Goal: Task Accomplishment & Management: Manage account settings

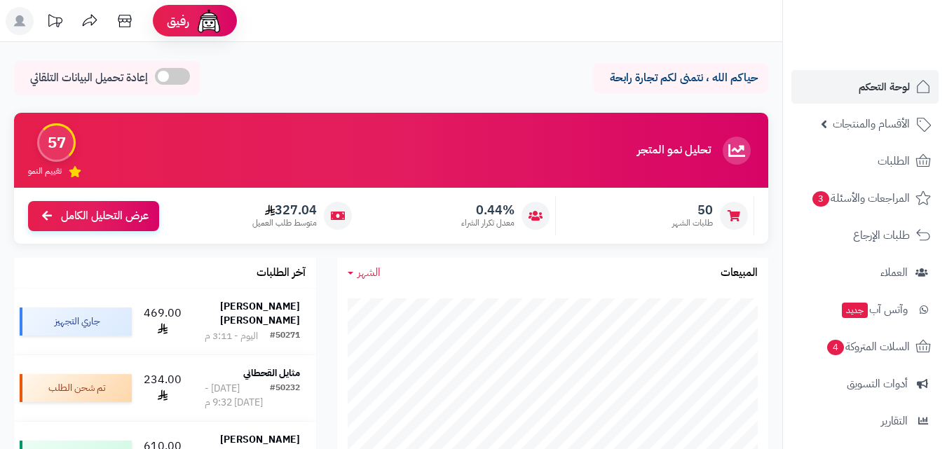
click at [860, 126] on span "الأقسام والمنتجات" at bounding box center [871, 124] width 77 height 20
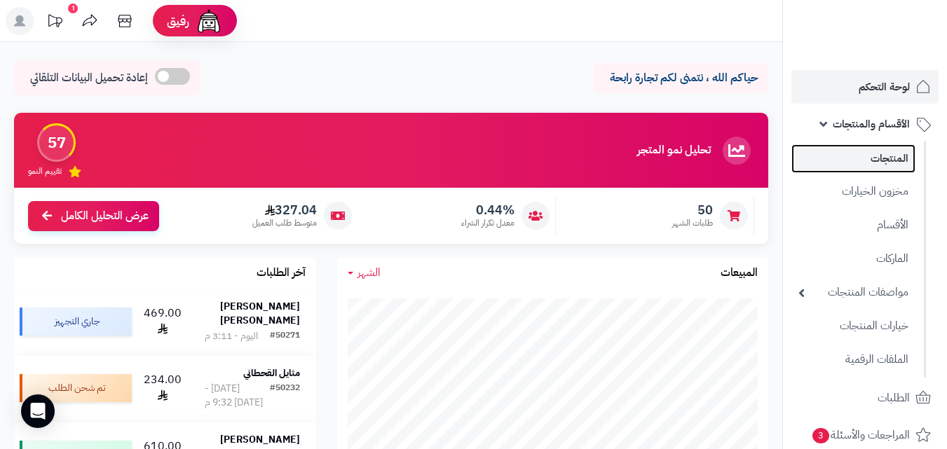
click at [871, 156] on link "المنتجات" at bounding box center [854, 158] width 124 height 29
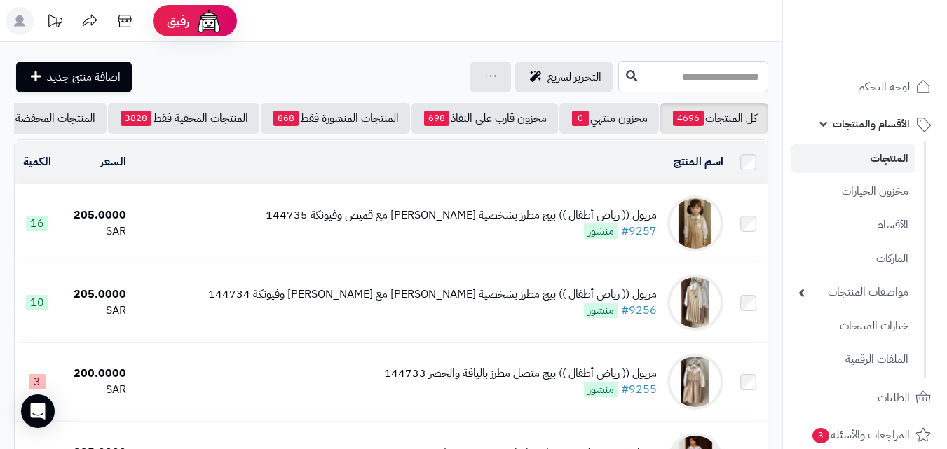
click at [679, 83] on input "text" at bounding box center [693, 77] width 150 height 32
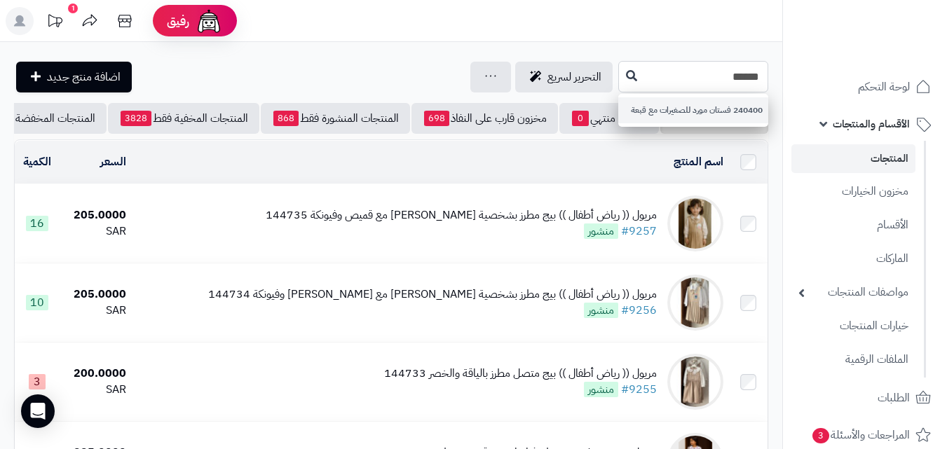
type input "******"
click at [714, 104] on link "240400 فستان مورد للصغيرات مع قبعة" at bounding box center [693, 110] width 150 height 26
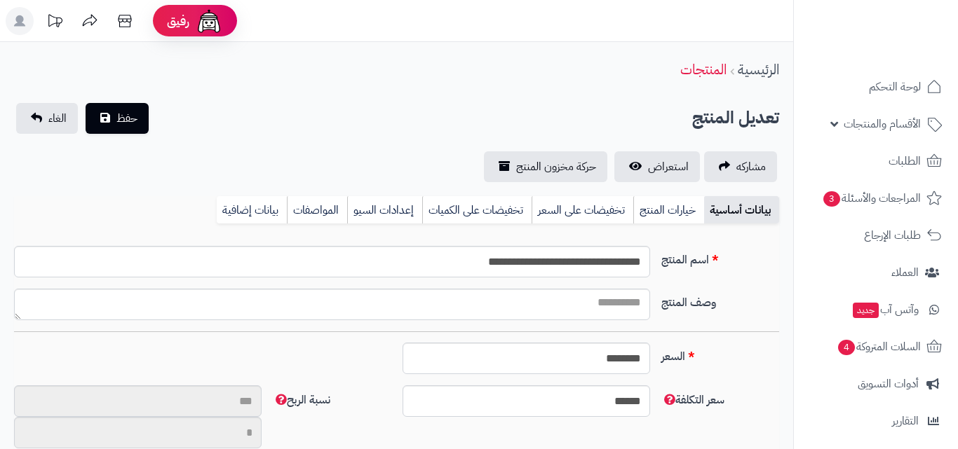
type input "**"
type input "**********"
type input "******"
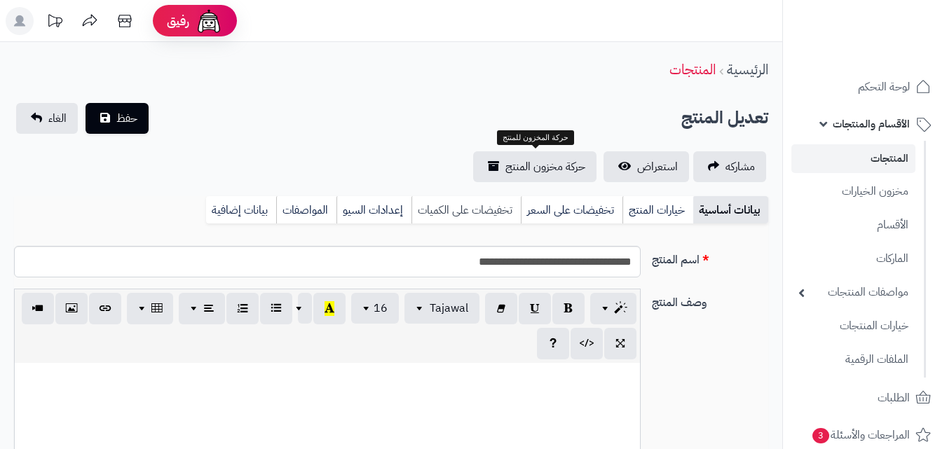
scroll to position [256, 0]
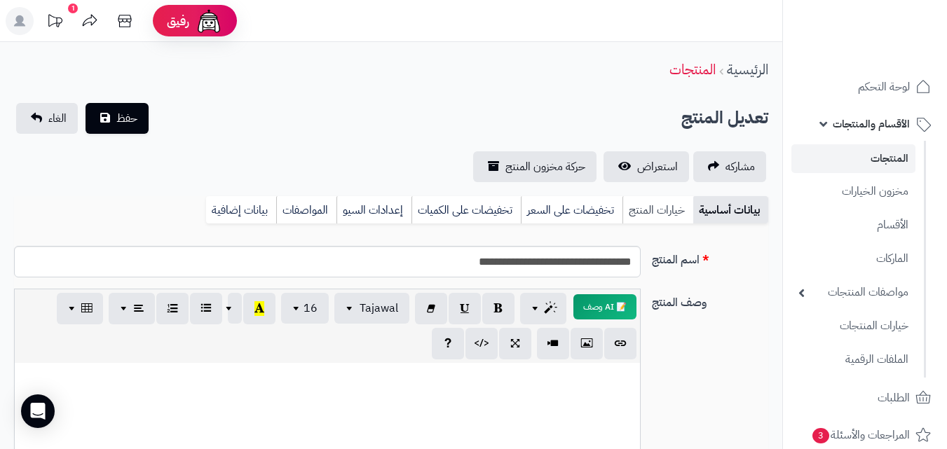
click at [646, 213] on link "خيارات المنتج" at bounding box center [658, 210] width 71 height 28
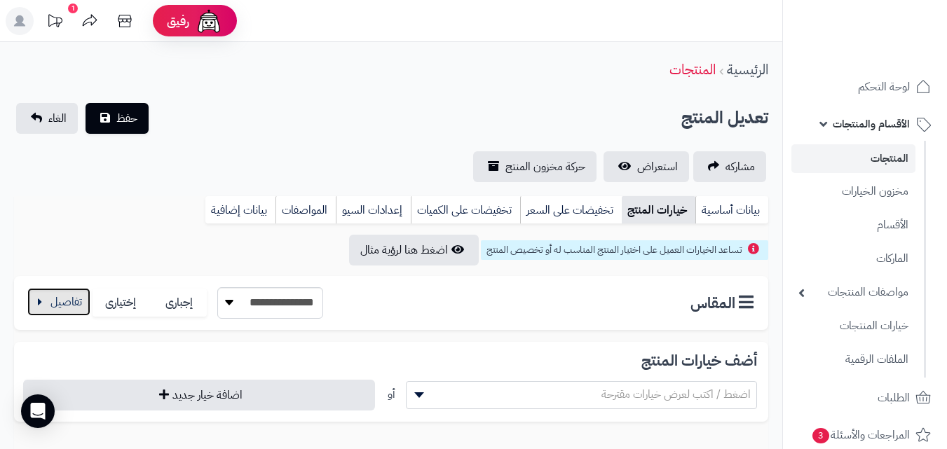
click at [48, 297] on button "button" at bounding box center [58, 302] width 63 height 28
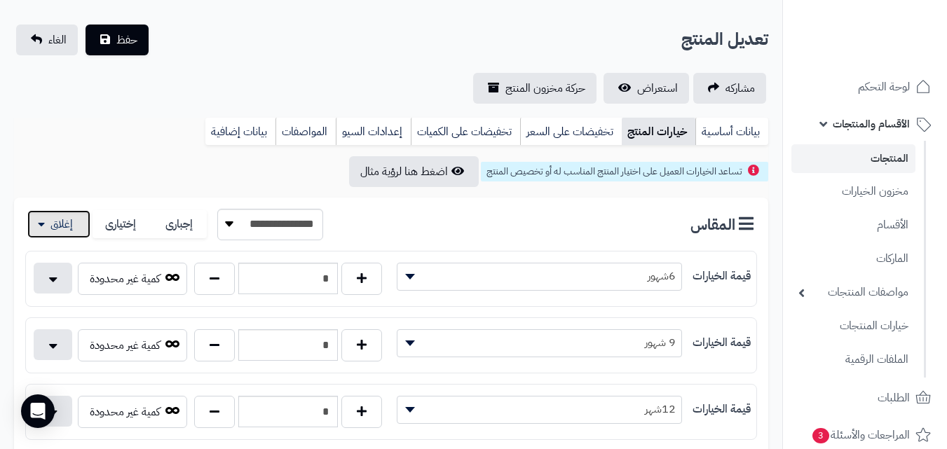
scroll to position [140, 0]
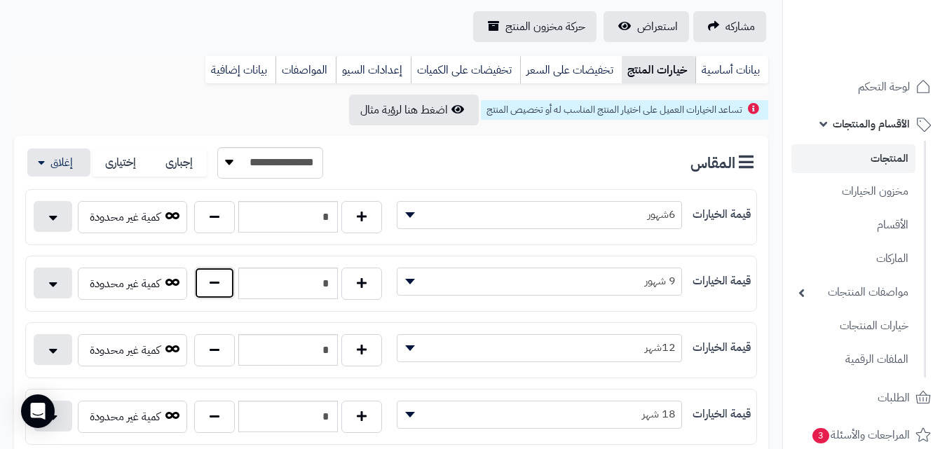
click at [218, 290] on button "button" at bounding box center [214, 283] width 41 height 32
type input "*"
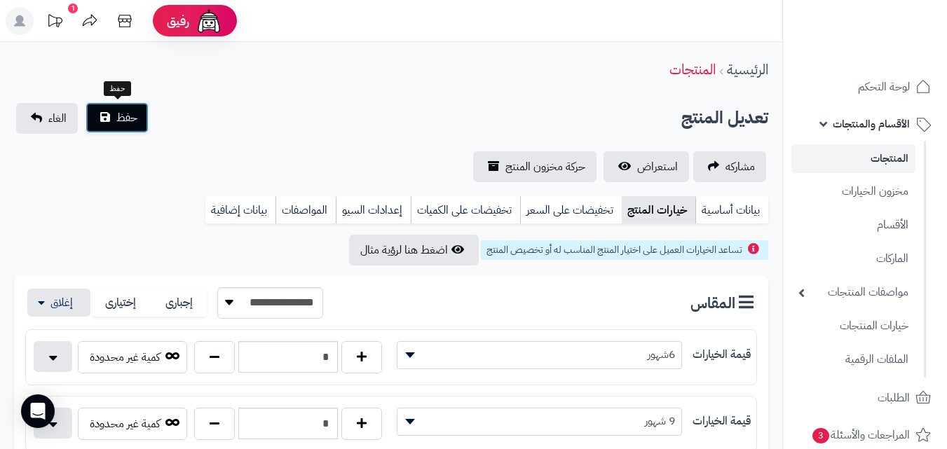
click at [118, 121] on span "حفظ" at bounding box center [126, 117] width 21 height 17
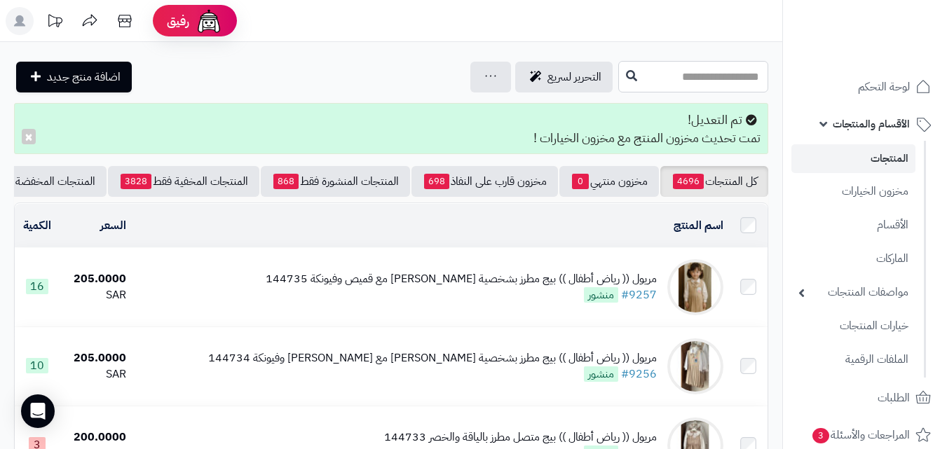
click at [717, 72] on input "text" at bounding box center [693, 77] width 150 height 32
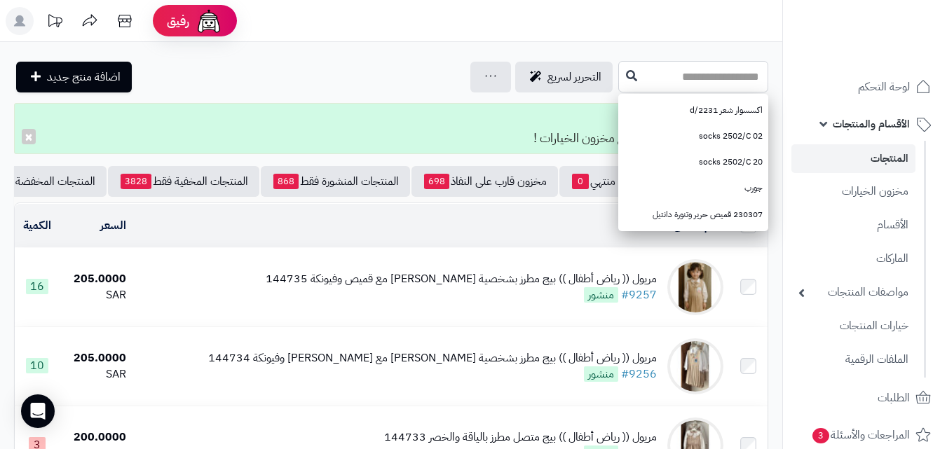
paste input "******"
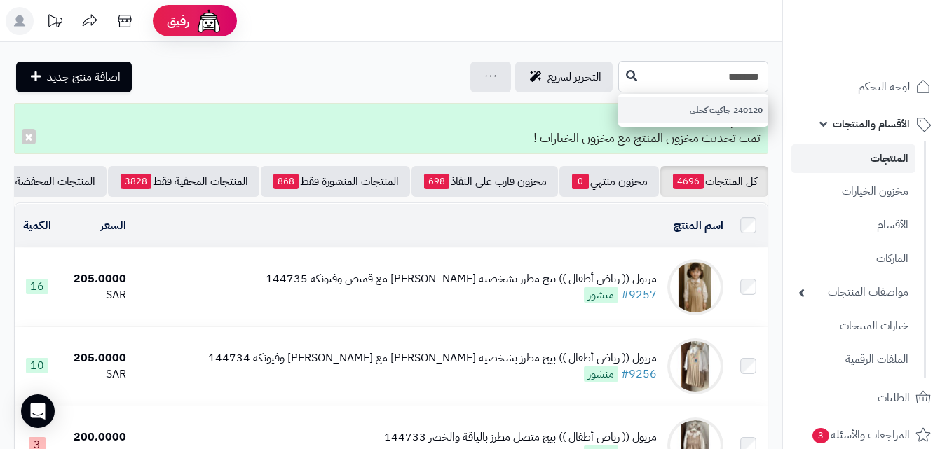
type input "******"
click at [711, 109] on link "240120 جاكيت كحلي" at bounding box center [693, 110] width 150 height 26
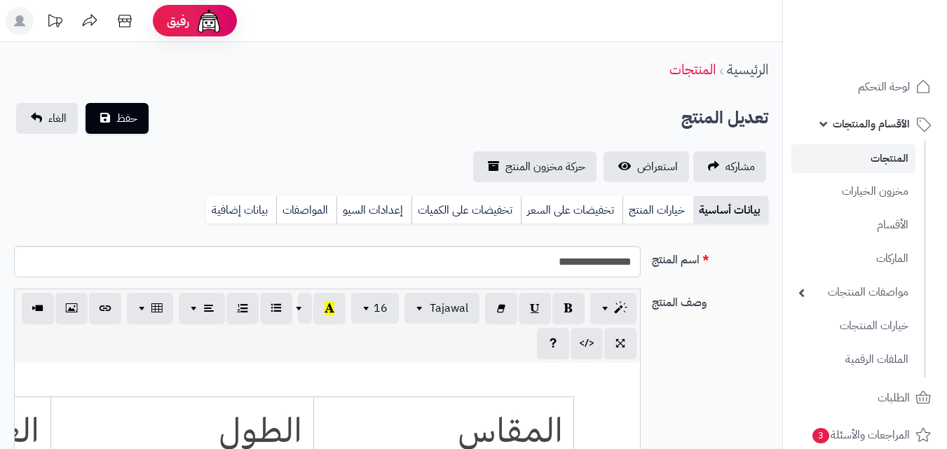
scroll to position [256, 0]
click at [640, 218] on link "خيارات المنتج" at bounding box center [658, 210] width 71 height 28
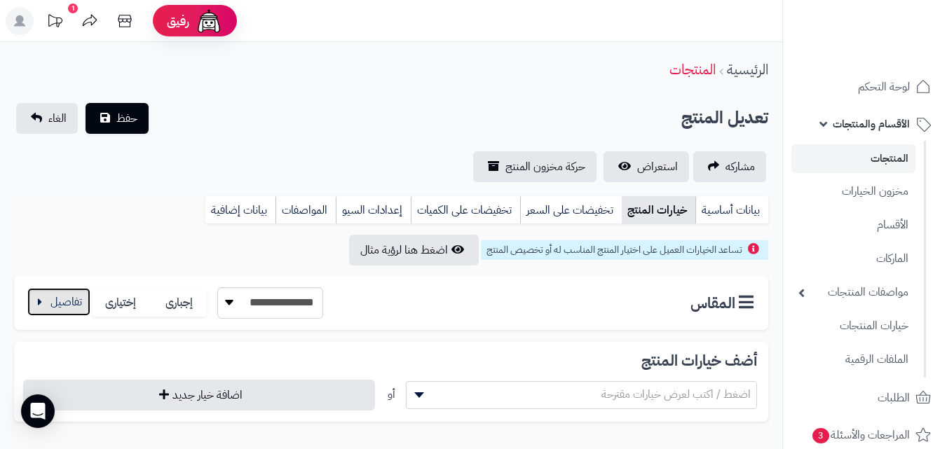
click at [53, 302] on button "button" at bounding box center [58, 302] width 63 height 28
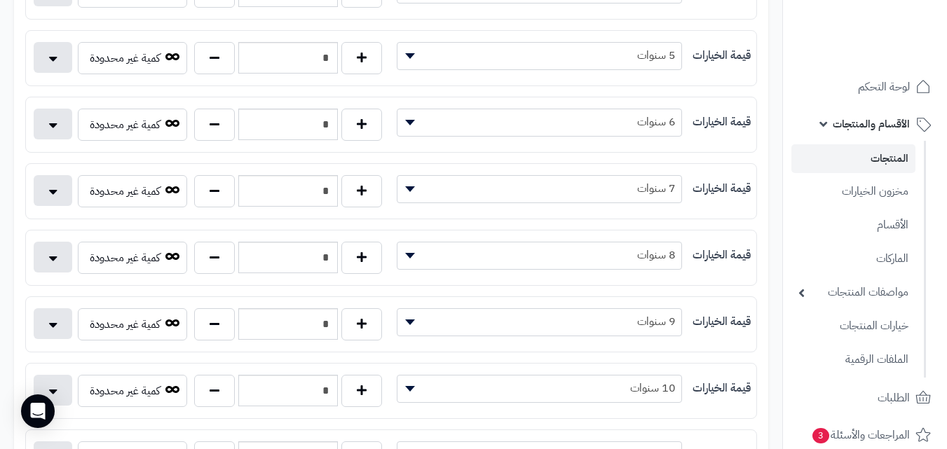
scroll to position [631, 0]
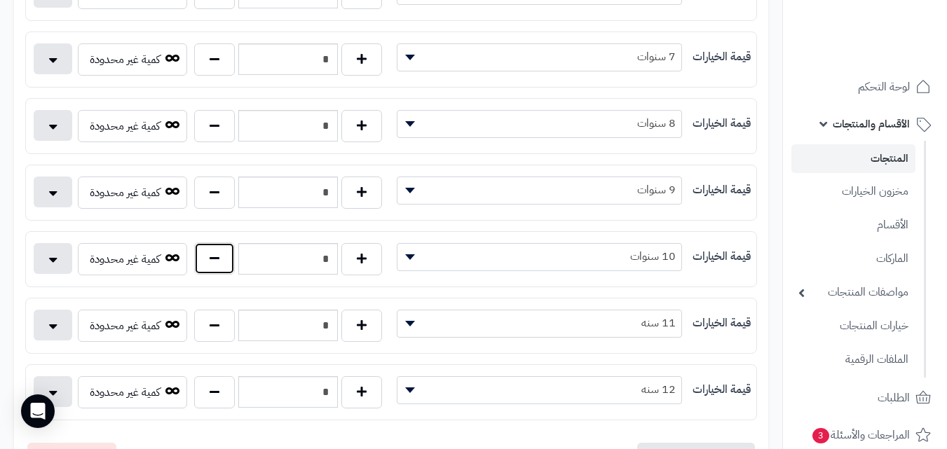
click at [205, 264] on button "button" at bounding box center [214, 259] width 41 height 32
type input "*"
click at [214, 335] on button "button" at bounding box center [214, 325] width 41 height 32
type input "*"
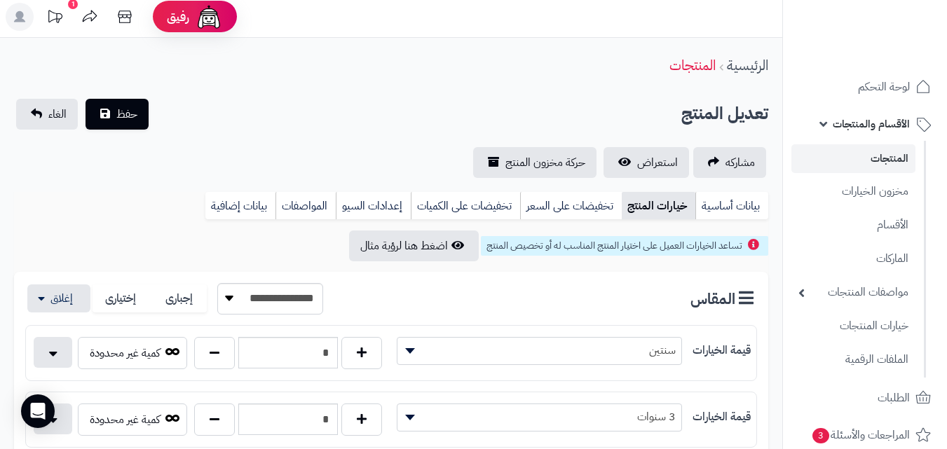
scroll to position [0, 0]
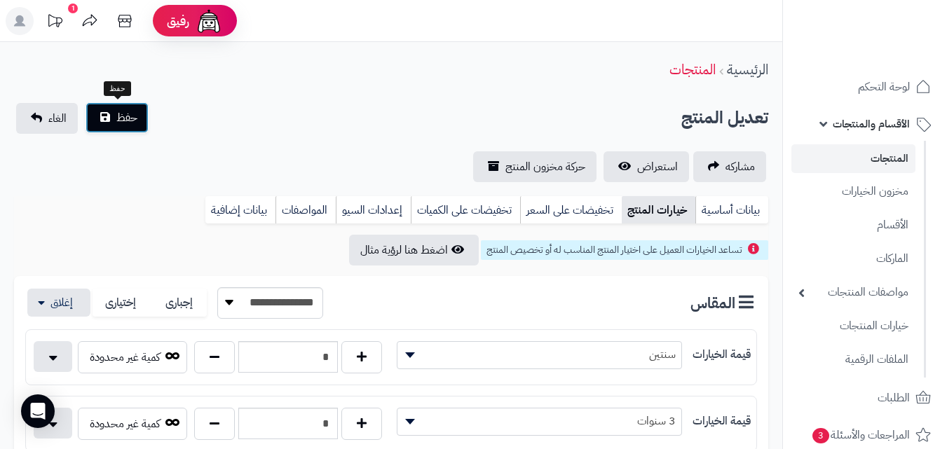
click at [110, 126] on button "حفظ" at bounding box center [117, 117] width 63 height 31
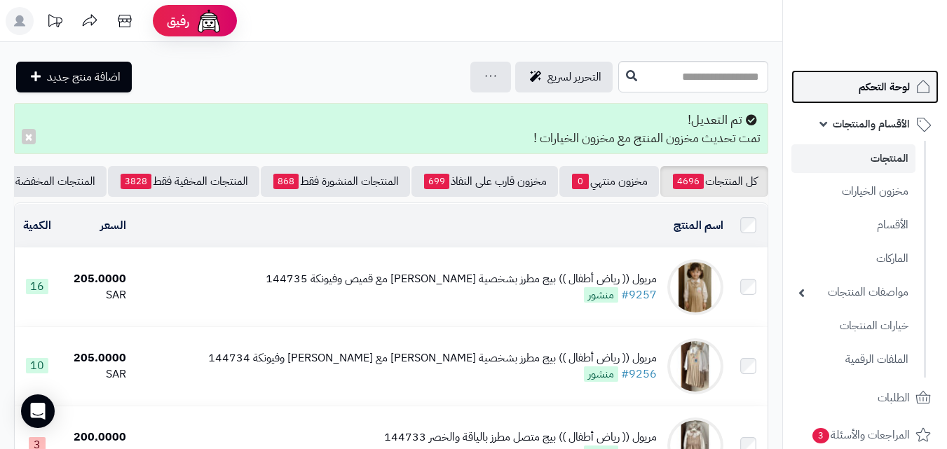
click at [882, 90] on span "لوحة التحكم" at bounding box center [884, 87] width 51 height 20
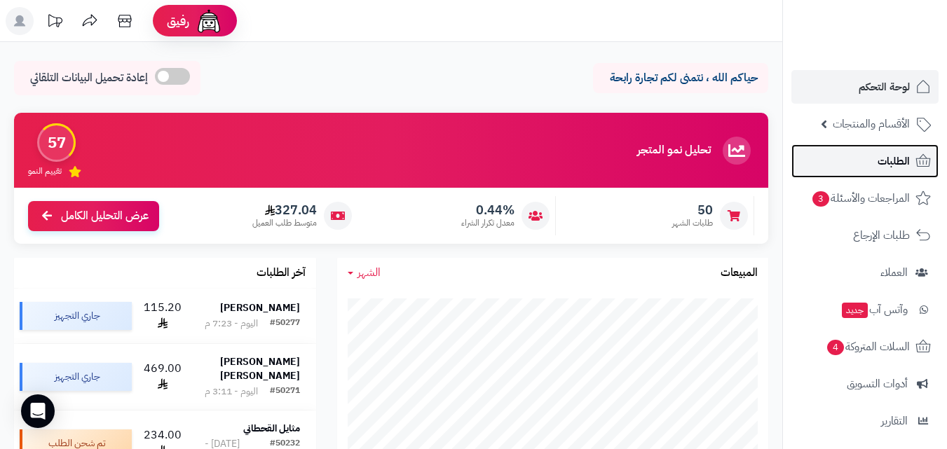
click at [902, 163] on span "الطلبات" at bounding box center [894, 161] width 32 height 20
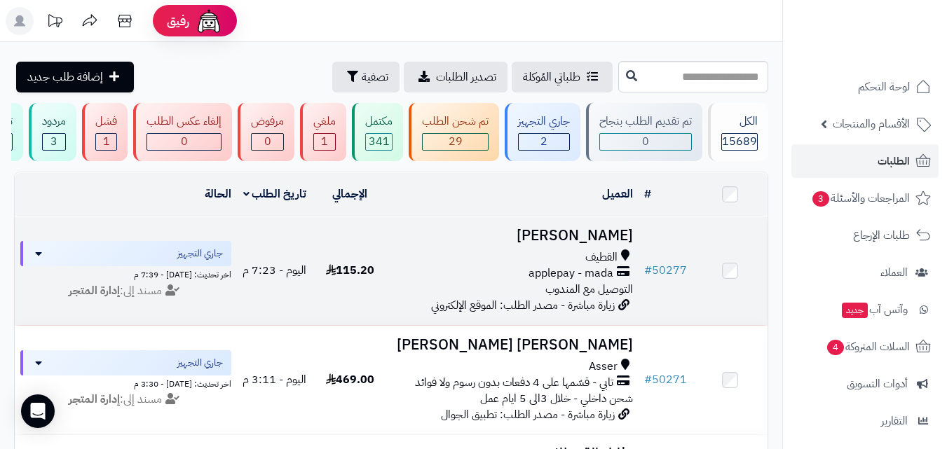
click at [599, 240] on h3 "[PERSON_NAME]" at bounding box center [513, 236] width 240 height 16
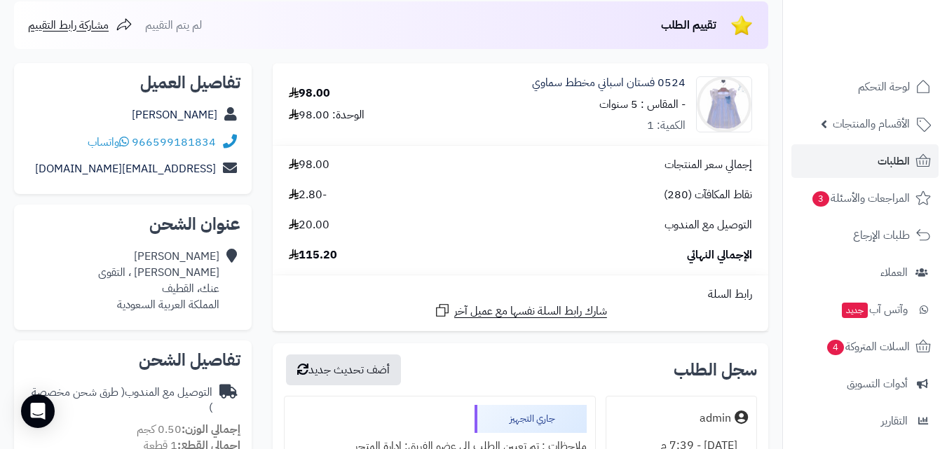
scroll to position [140, 0]
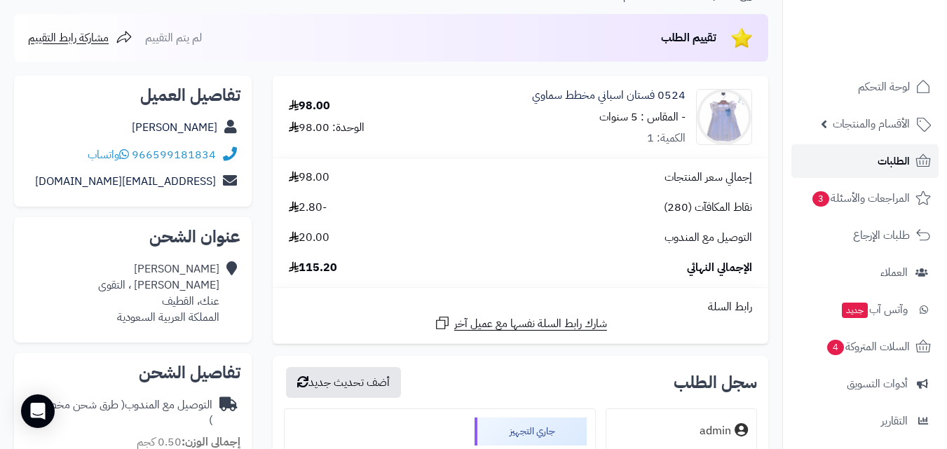
click at [875, 163] on link "الطلبات" at bounding box center [865, 161] width 147 height 34
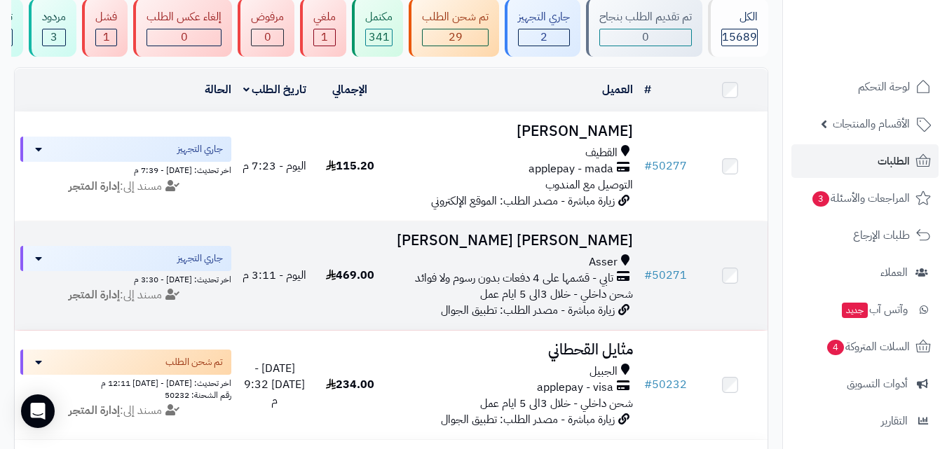
scroll to position [140, 0]
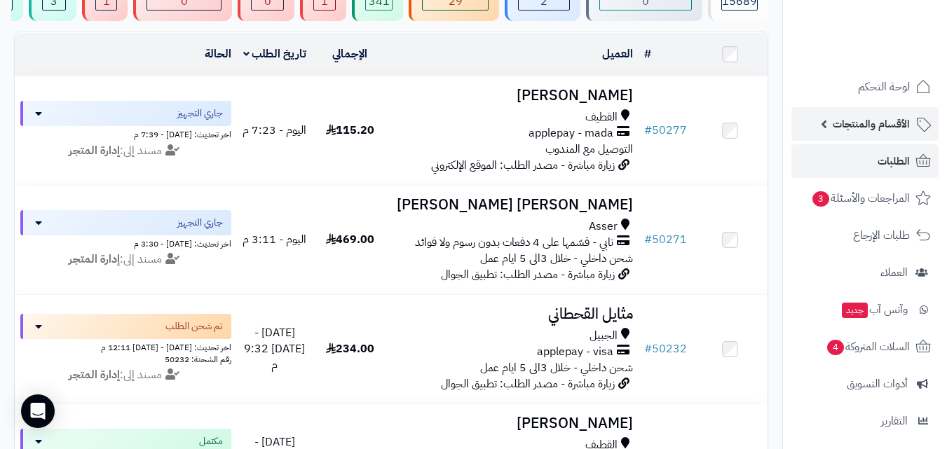
click at [898, 128] on span "الأقسام والمنتجات" at bounding box center [871, 124] width 77 height 20
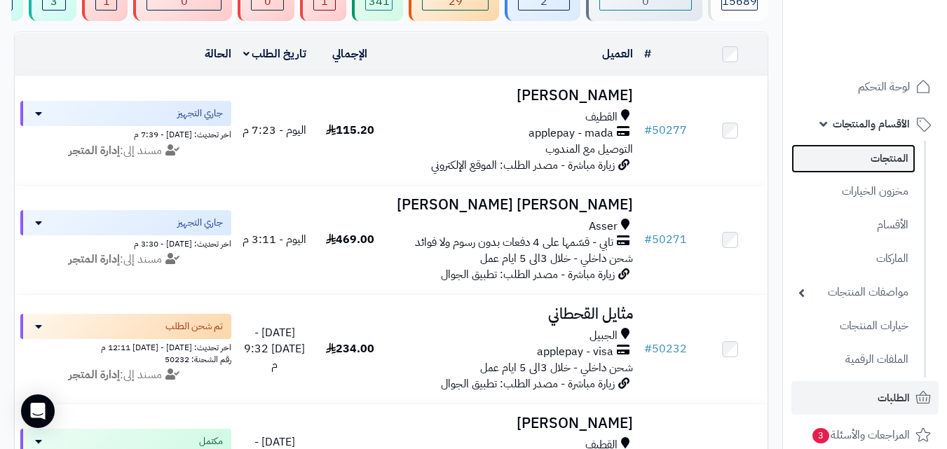
click at [895, 159] on link "المنتجات" at bounding box center [854, 158] width 124 height 29
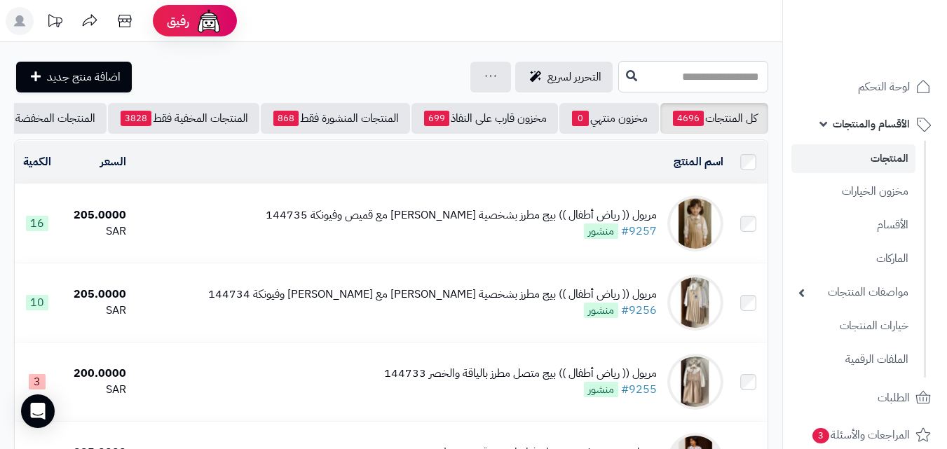
click at [710, 75] on input "text" at bounding box center [693, 77] width 150 height 32
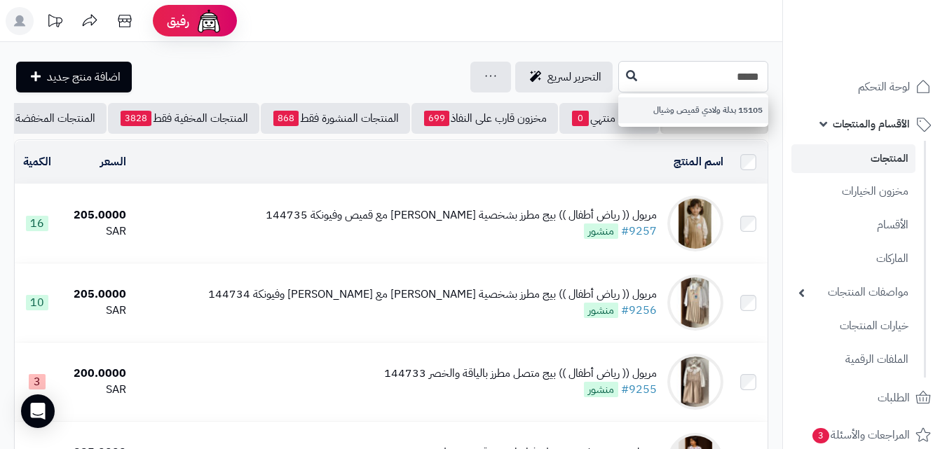
type input "*****"
click at [715, 116] on link "15105 بدلة ولادي قميص وشيال" at bounding box center [693, 110] width 150 height 26
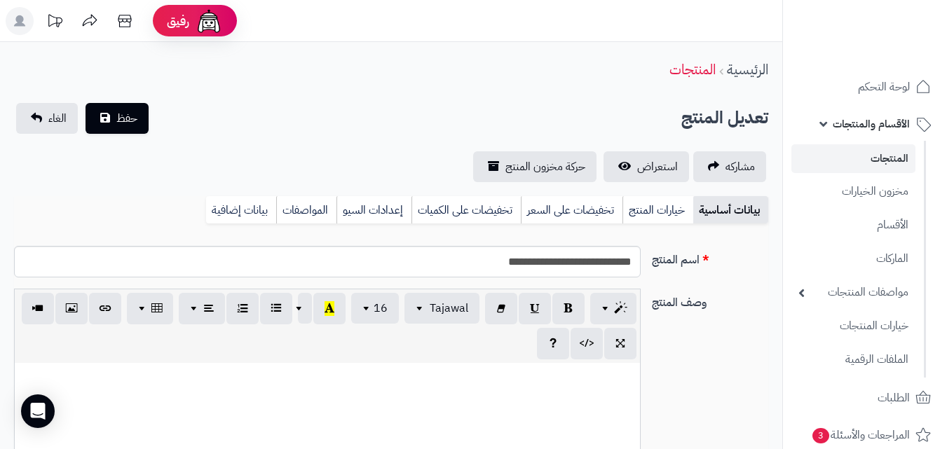
scroll to position [151, 0]
click at [661, 210] on link "خيارات المنتج" at bounding box center [658, 210] width 71 height 28
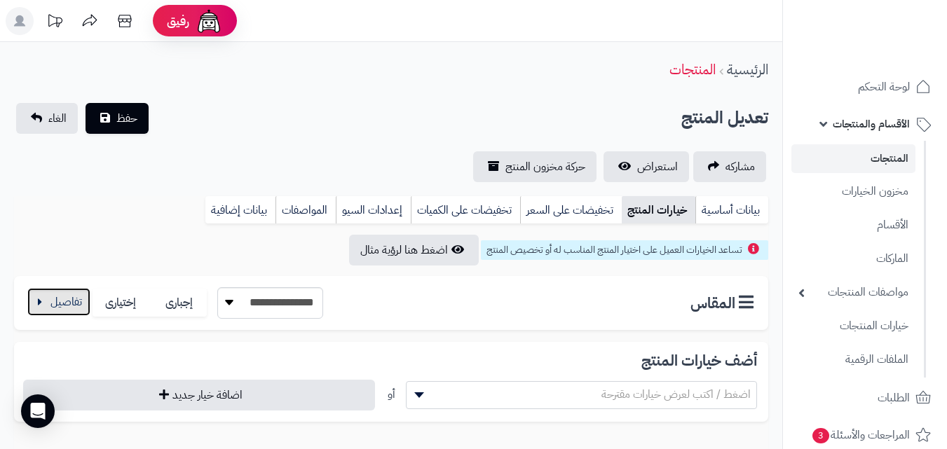
click at [65, 311] on button "button" at bounding box center [58, 302] width 63 height 28
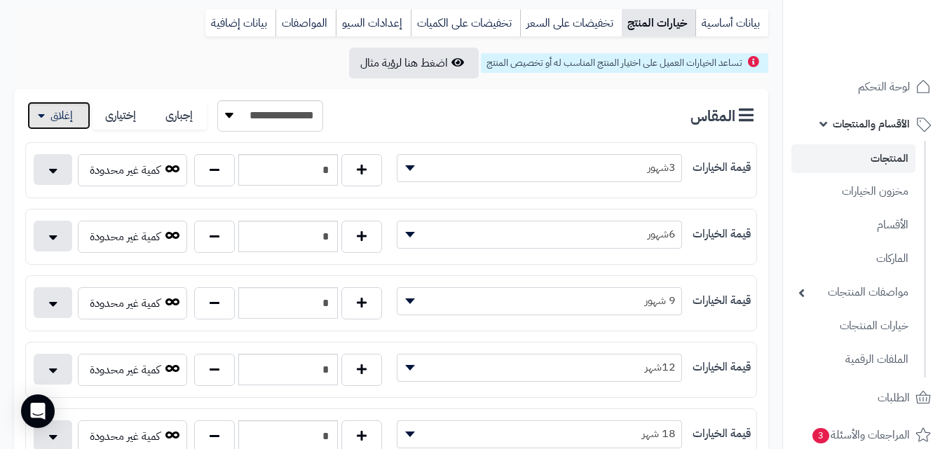
scroll to position [210, 0]
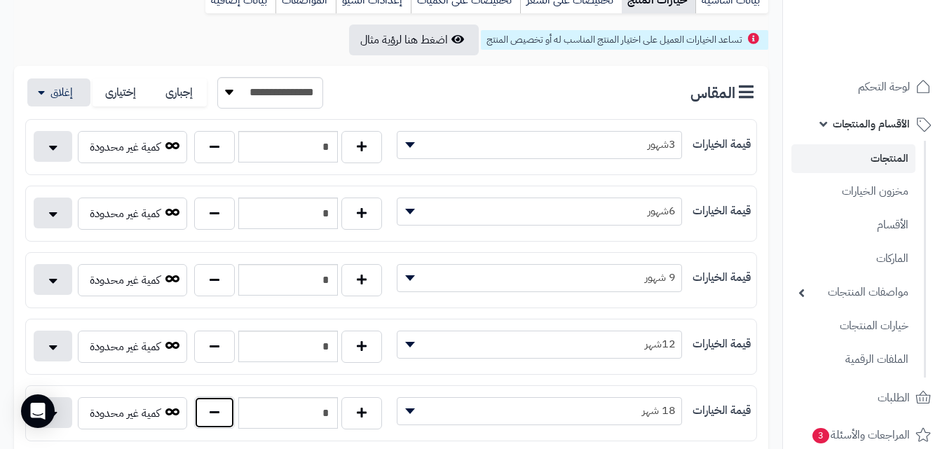
click at [217, 418] on button "button" at bounding box center [214, 413] width 41 height 32
type input "*"
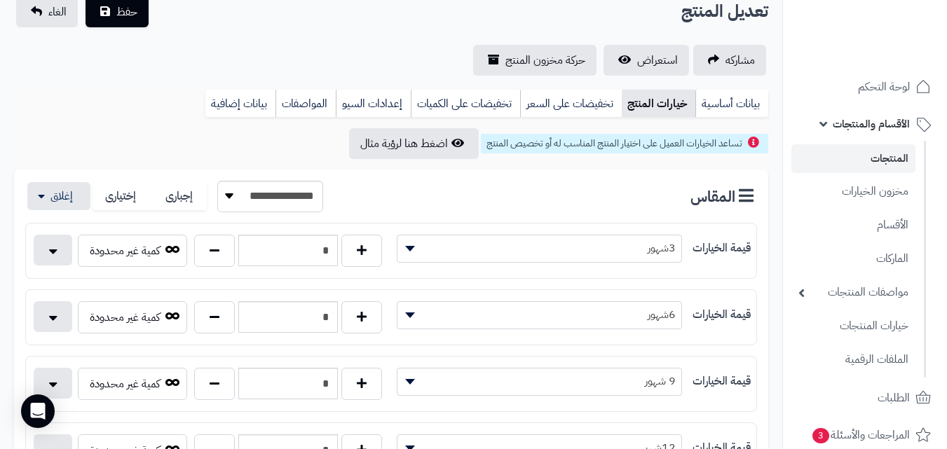
scroll to position [0, 0]
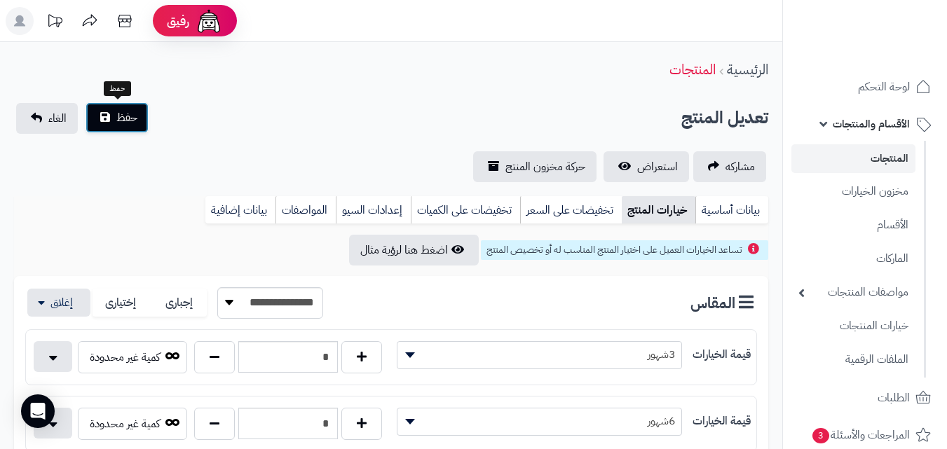
click at [110, 111] on button "حفظ" at bounding box center [117, 117] width 63 height 31
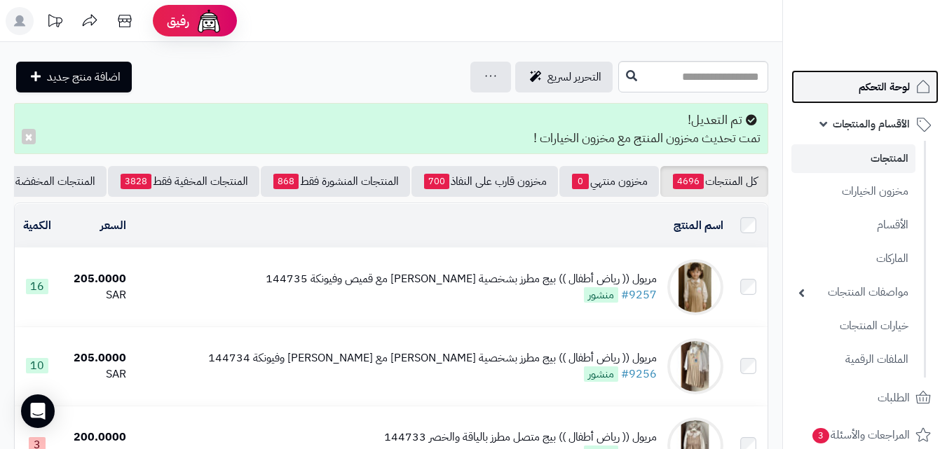
click at [875, 91] on span "لوحة التحكم" at bounding box center [884, 87] width 51 height 20
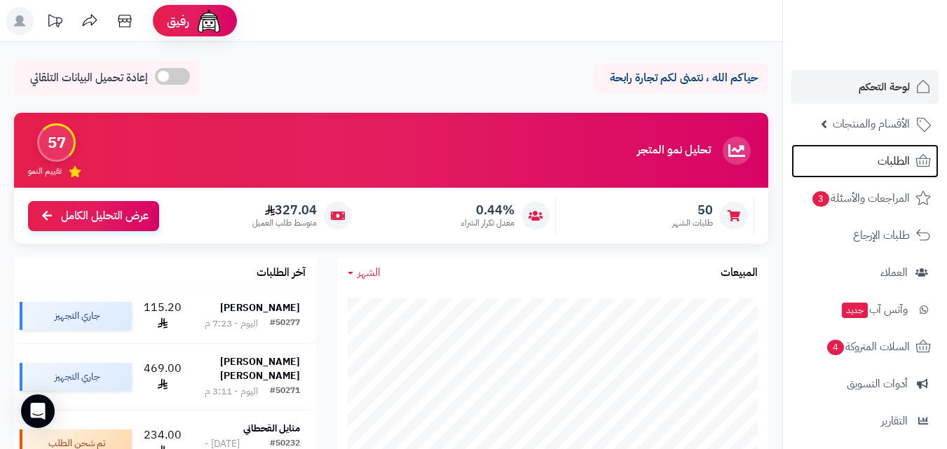
click at [883, 159] on span "الطلبات" at bounding box center [894, 161] width 32 height 20
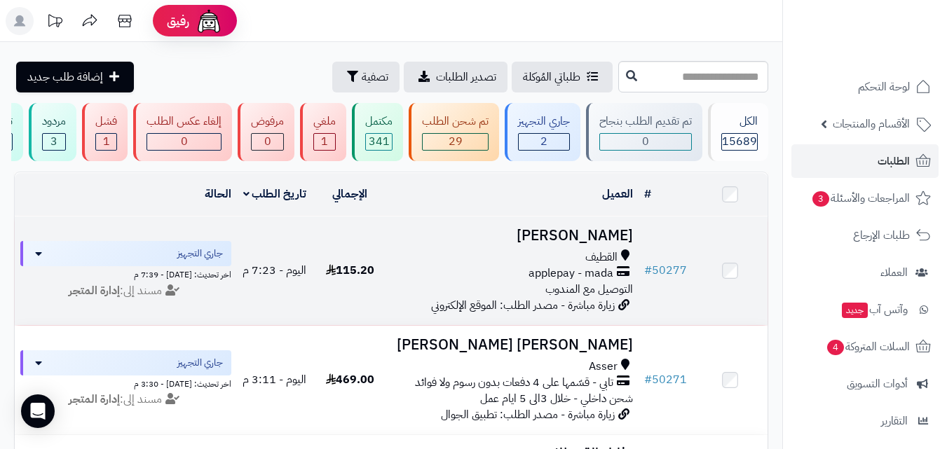
click at [462, 276] on div "applepay - mada" at bounding box center [513, 274] width 240 height 16
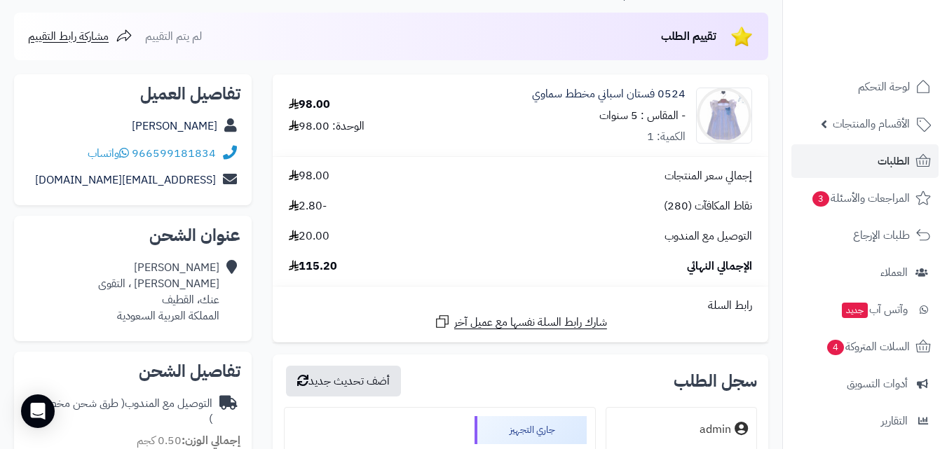
scroll to position [140, 0]
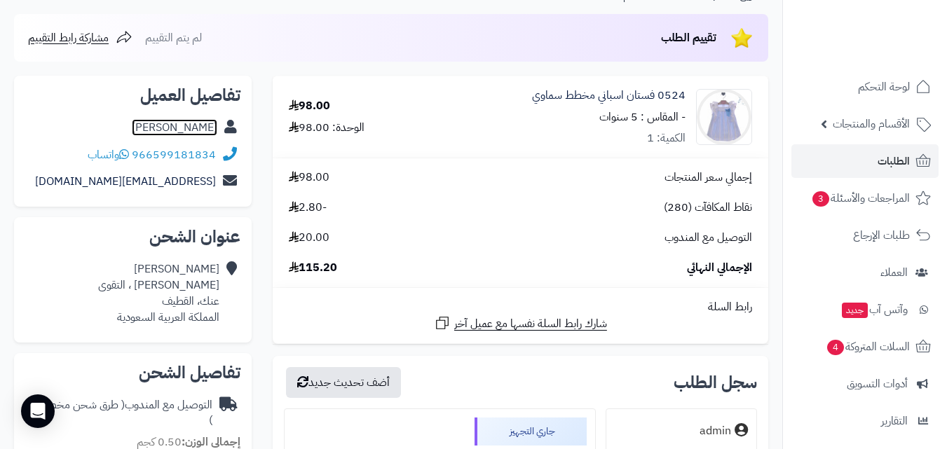
click at [191, 126] on link "نايف الخالدي" at bounding box center [175, 127] width 86 height 17
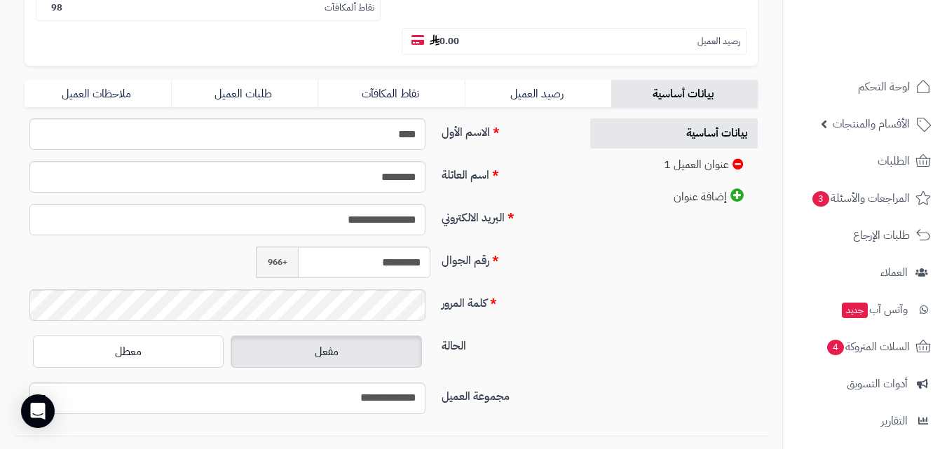
scroll to position [351, 0]
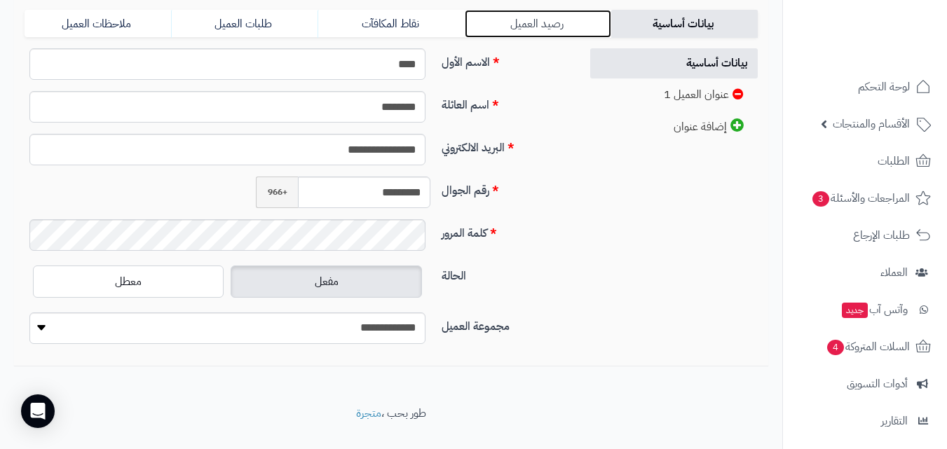
click at [549, 25] on link "رصيد العميل" at bounding box center [538, 24] width 147 height 28
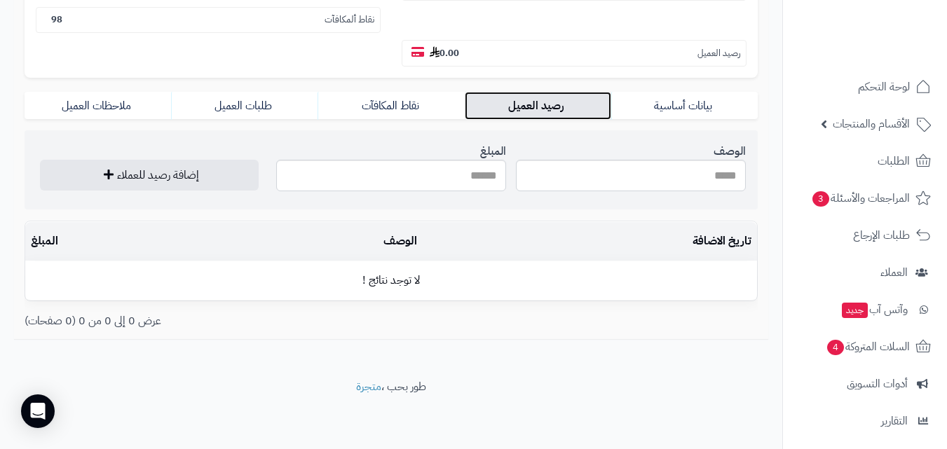
scroll to position [269, 0]
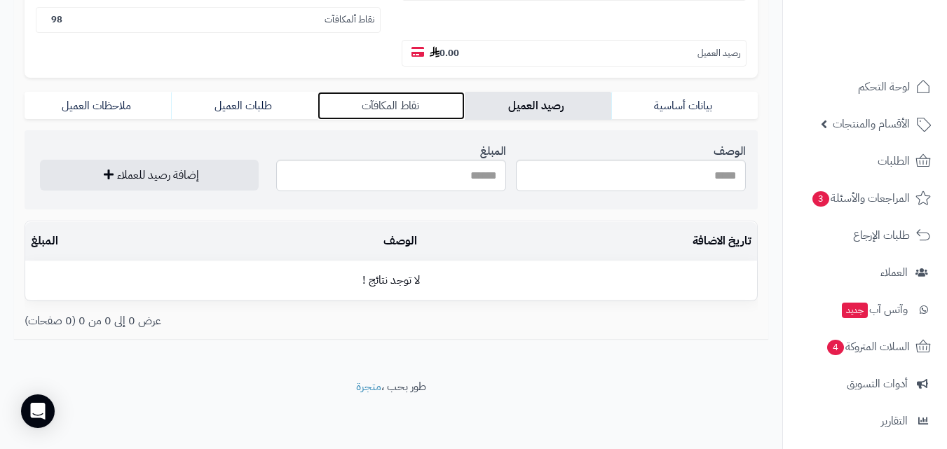
click at [391, 97] on link "نقاط المكافآت" at bounding box center [391, 106] width 147 height 28
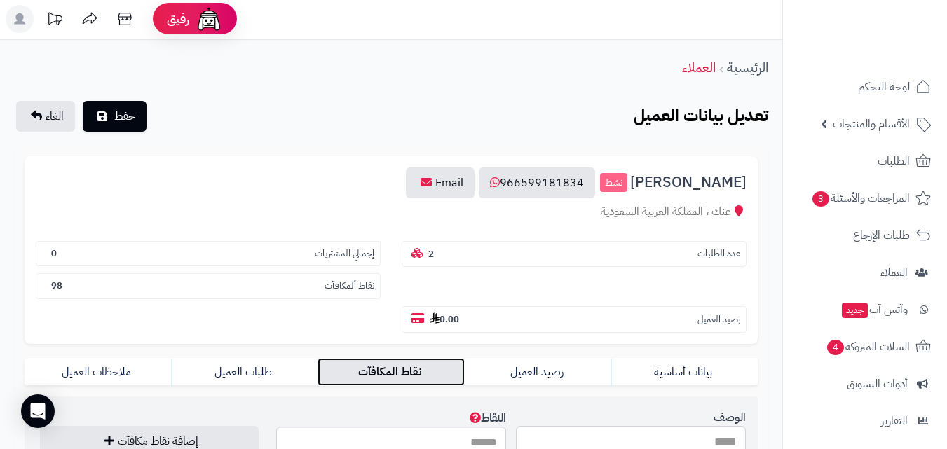
scroll to position [0, 0]
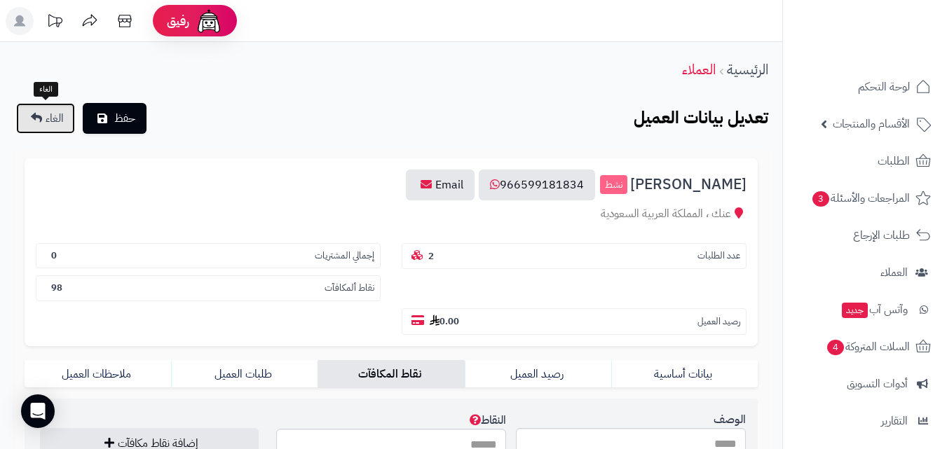
click at [46, 123] on span "الغاء" at bounding box center [55, 118] width 18 height 17
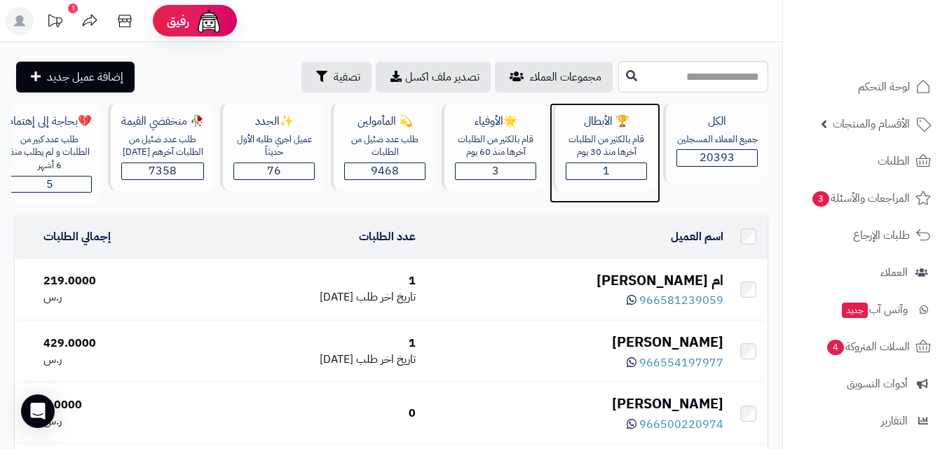
click at [609, 153] on div "قام بالكثير من الطلبات آخرها منذ 30 يوم" at bounding box center [606, 146] width 81 height 26
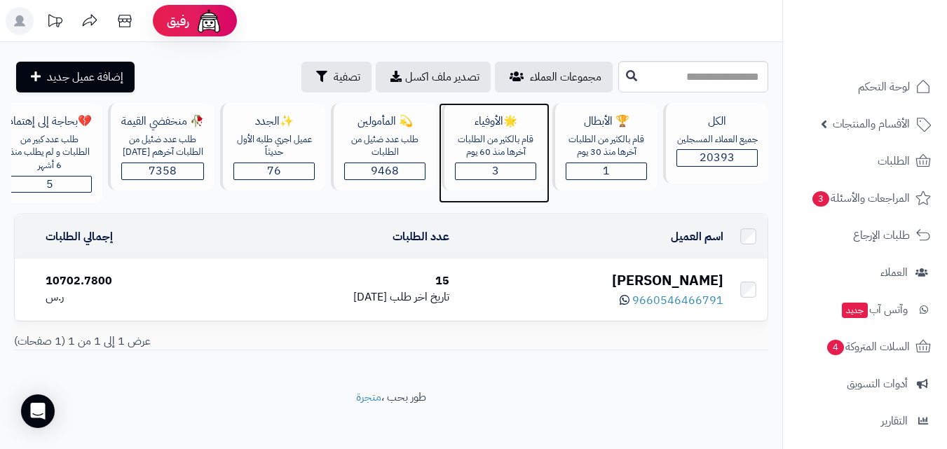
click at [501, 147] on div "قام بالكثير من الطلبات آخرها منذ 60 يوم" at bounding box center [495, 146] width 81 height 26
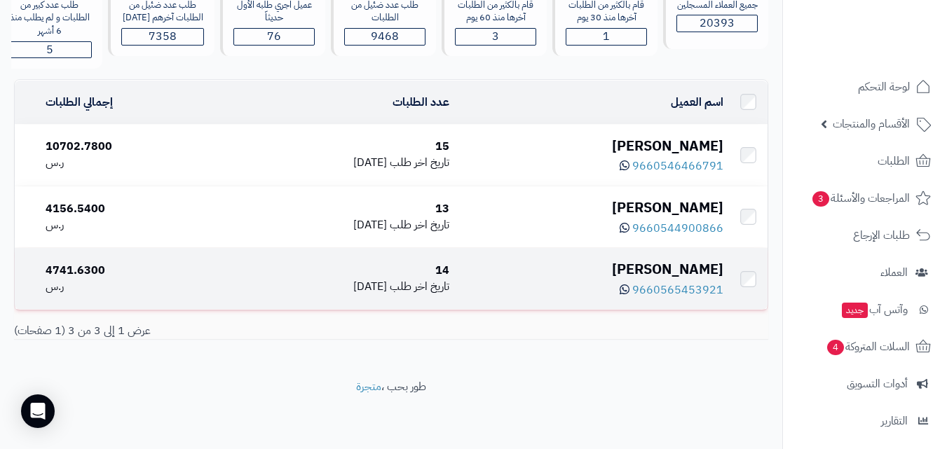
scroll to position [142, 0]
click at [657, 271] on div "[PERSON_NAME]" at bounding box center [592, 269] width 263 height 20
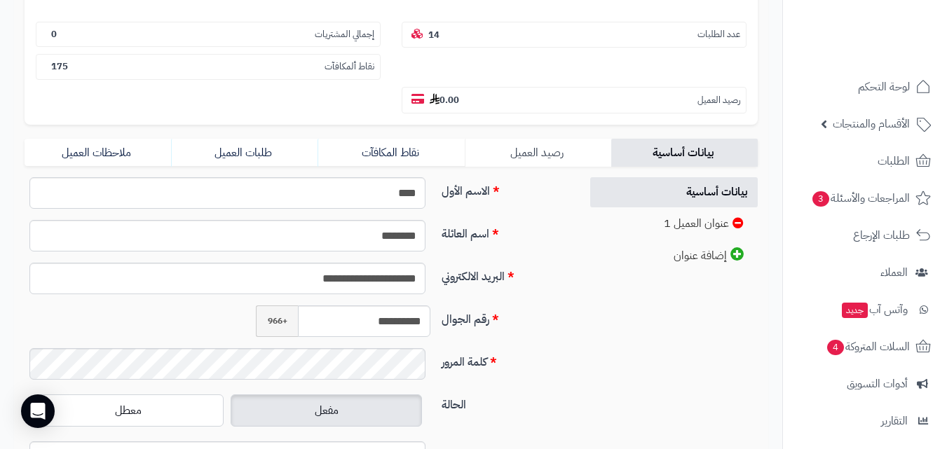
scroll to position [210, 0]
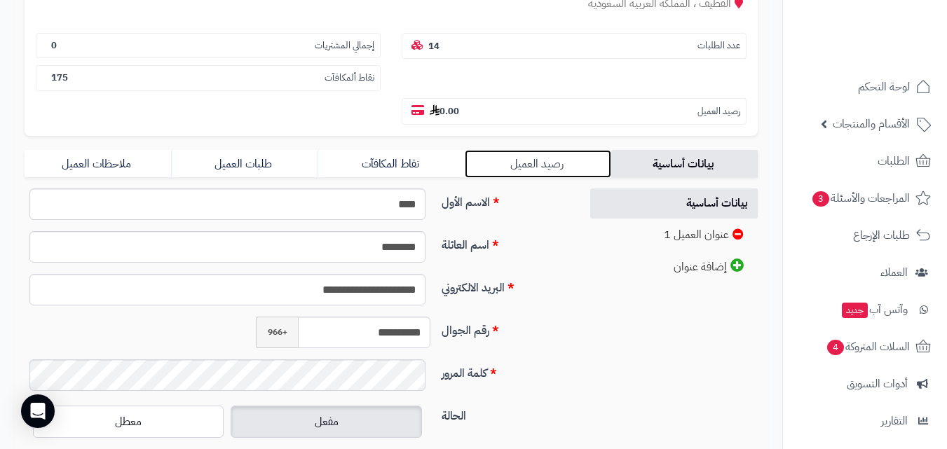
click at [553, 160] on link "رصيد العميل" at bounding box center [538, 164] width 147 height 28
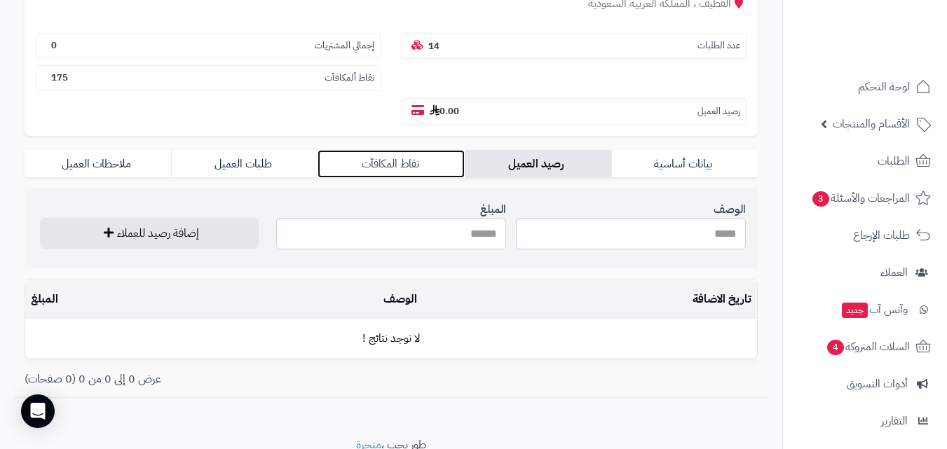
click at [387, 164] on link "نقاط المكافآت" at bounding box center [391, 164] width 147 height 28
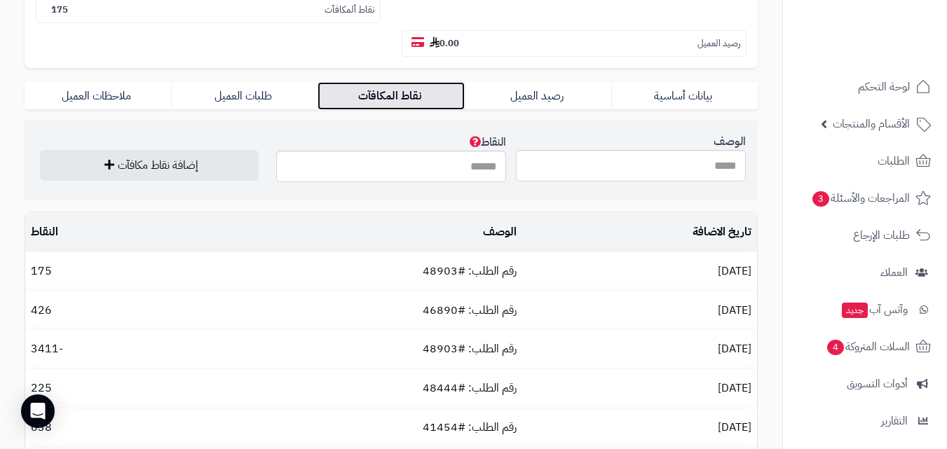
scroll to position [255, 0]
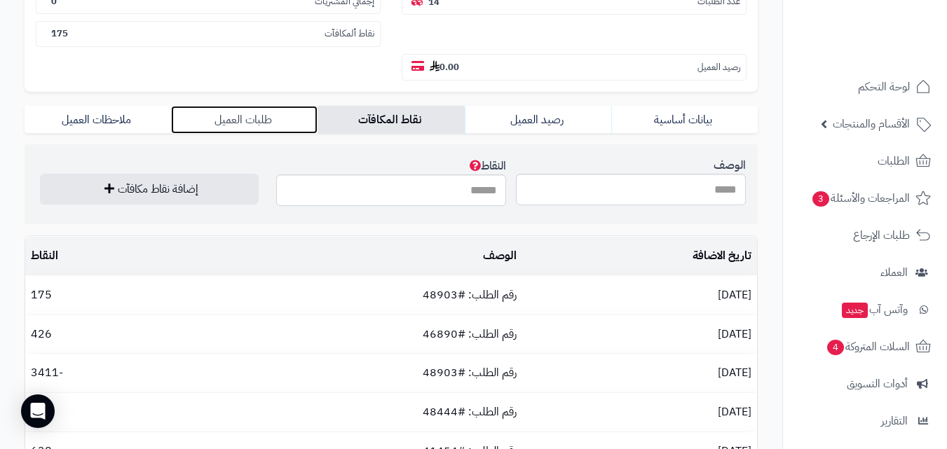
click at [243, 131] on link "طلبات العميل" at bounding box center [244, 120] width 147 height 28
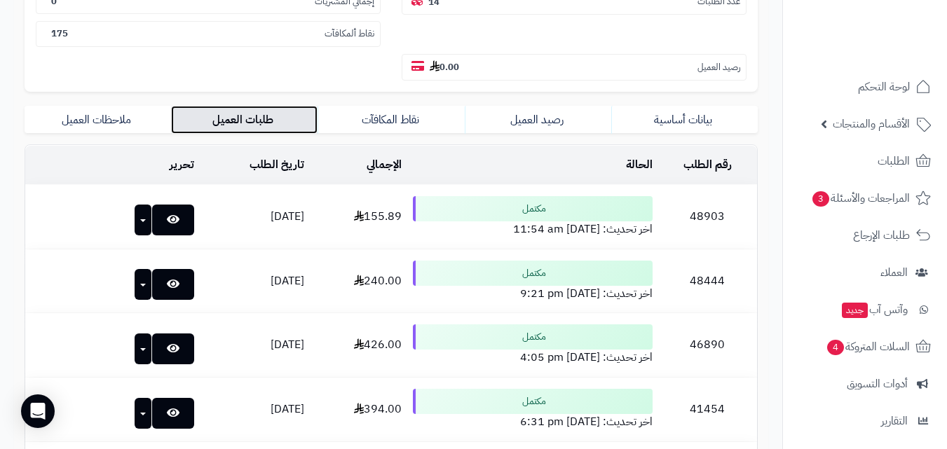
click at [238, 128] on link "طلبات العميل" at bounding box center [244, 120] width 147 height 28
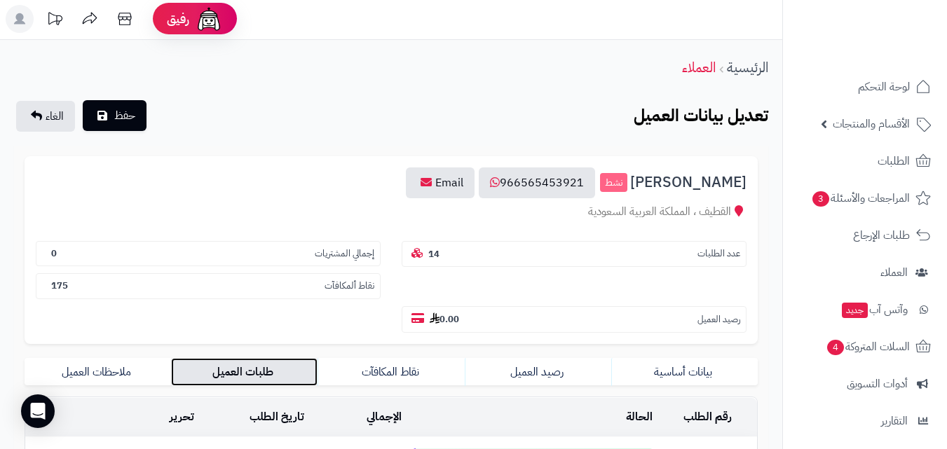
scroll to position [0, 0]
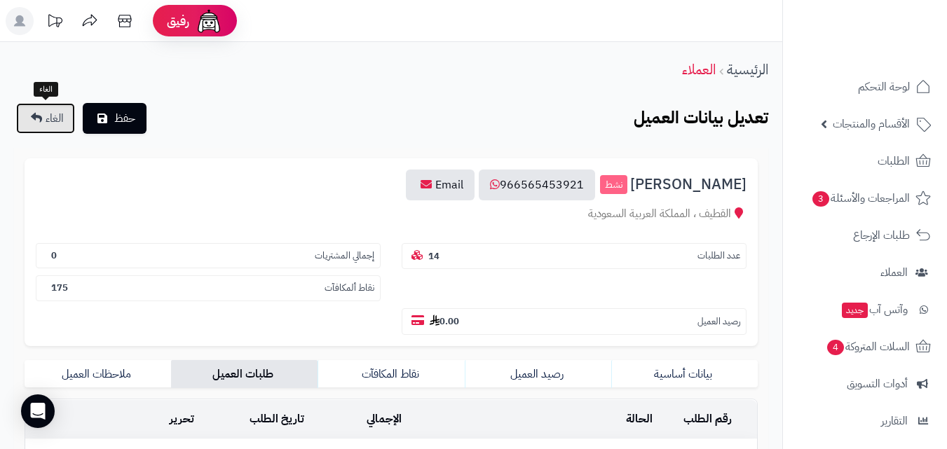
click at [39, 115] on icon at bounding box center [36, 117] width 11 height 11
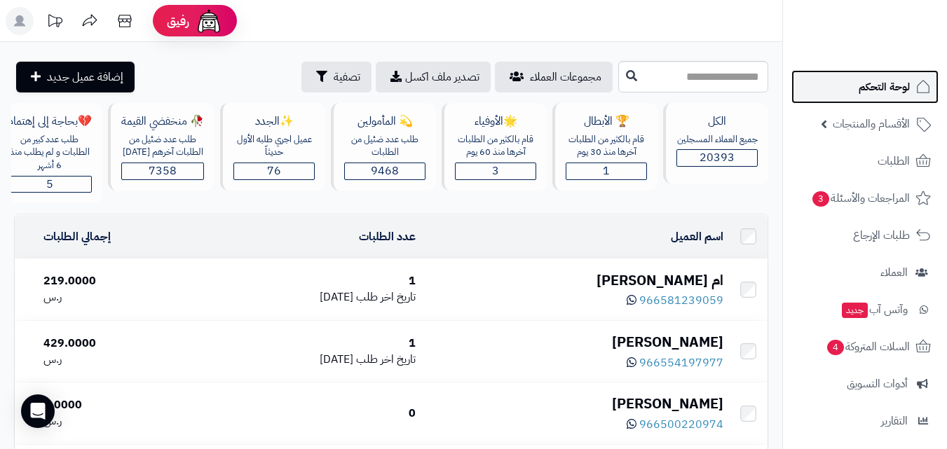
click at [884, 86] on span "لوحة التحكم" at bounding box center [884, 87] width 51 height 20
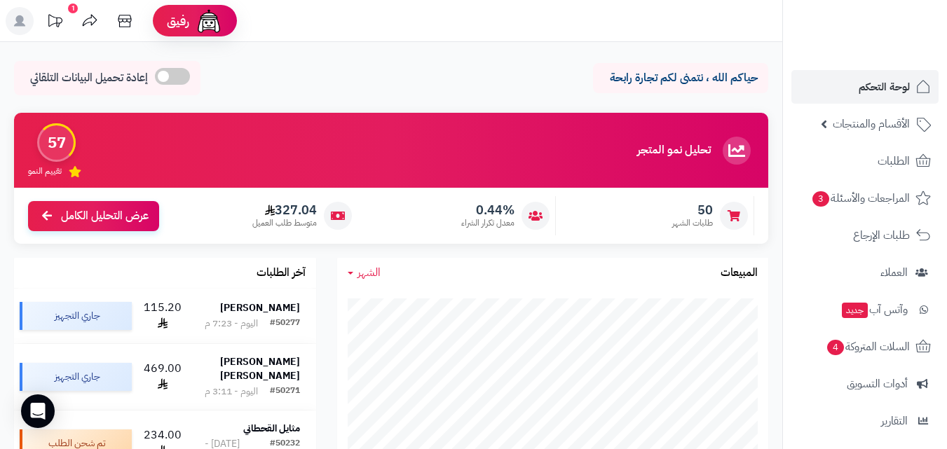
click at [52, 22] on icon at bounding box center [55, 21] width 28 height 28
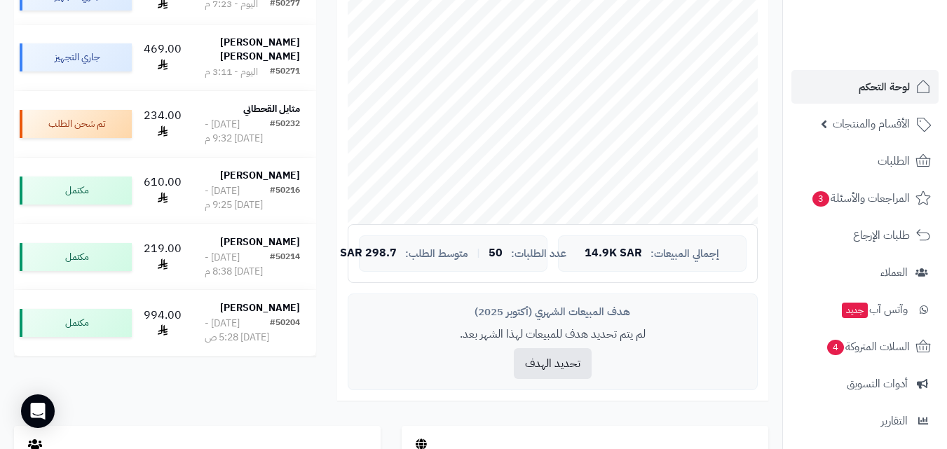
scroll to position [393, 0]
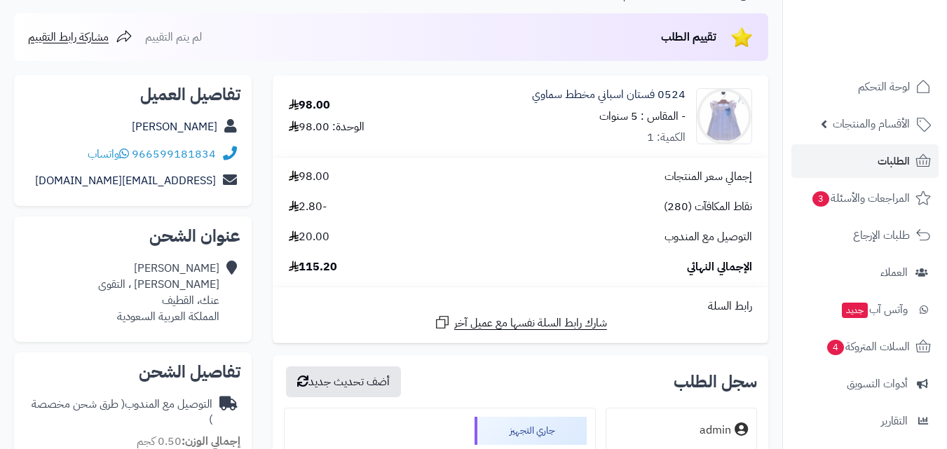
scroll to position [141, 0]
click at [873, 119] on span "الأقسام والمنتجات" at bounding box center [871, 124] width 77 height 20
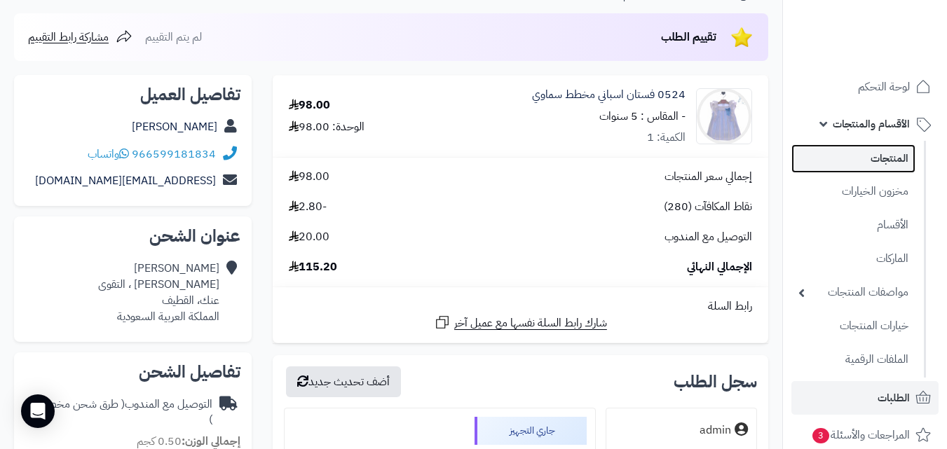
click at [872, 163] on link "المنتجات" at bounding box center [854, 158] width 124 height 29
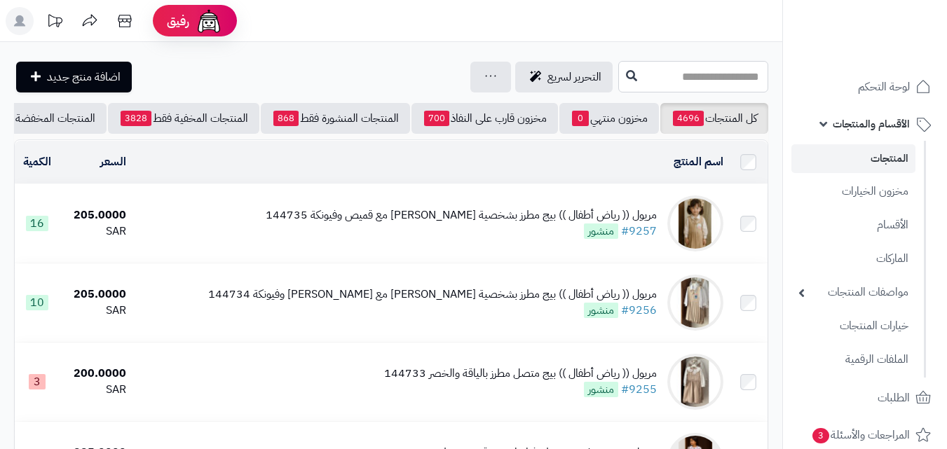
click at [724, 86] on input "text" at bounding box center [693, 77] width 150 height 32
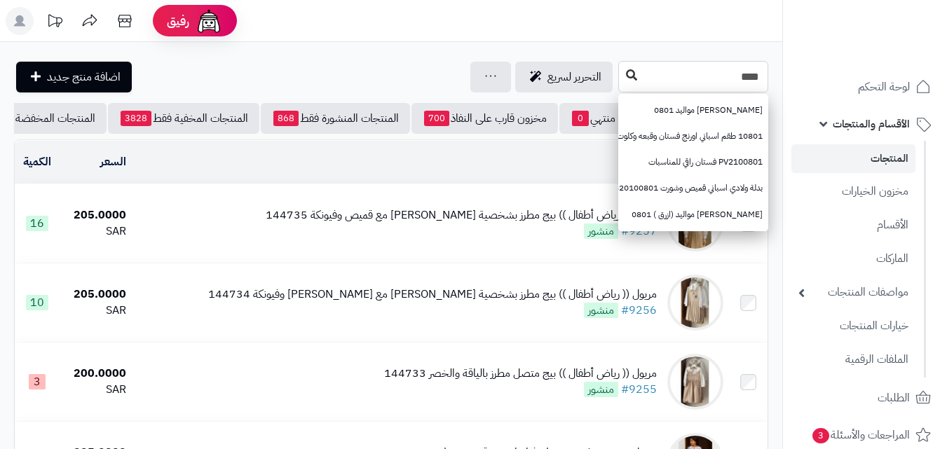
type input "****"
click at [626, 76] on icon at bounding box center [631, 74] width 11 height 11
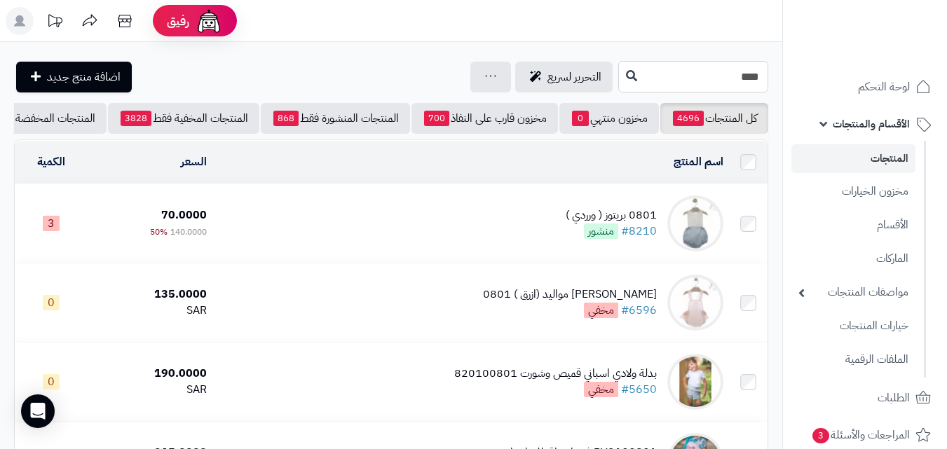
click at [733, 77] on input "****" at bounding box center [693, 77] width 150 height 32
click at [737, 77] on input "****" at bounding box center [693, 77] width 150 height 32
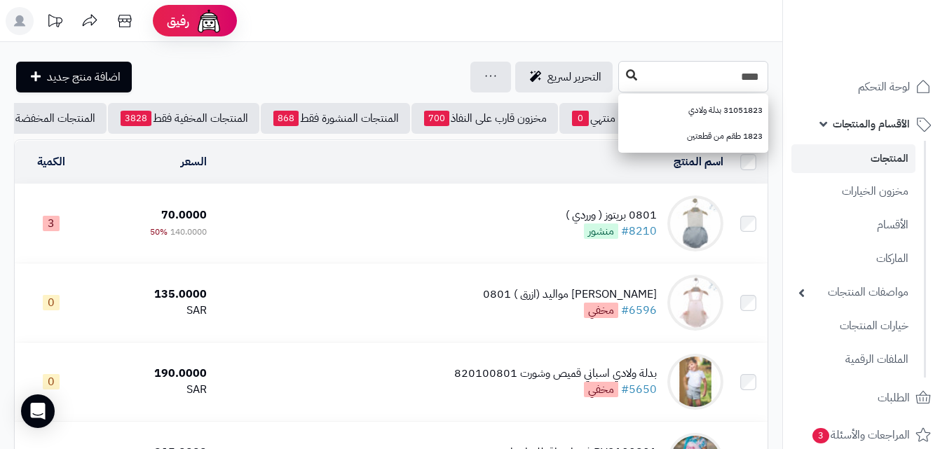
type input "****"
click at [626, 77] on icon at bounding box center [631, 74] width 11 height 11
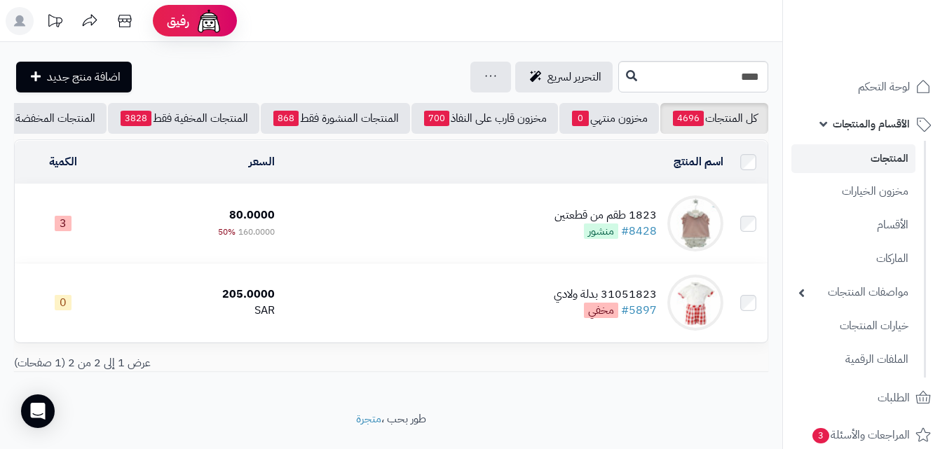
click at [530, 236] on td "1823 طقم من قطعتين #8428 منشور" at bounding box center [504, 223] width 449 height 79
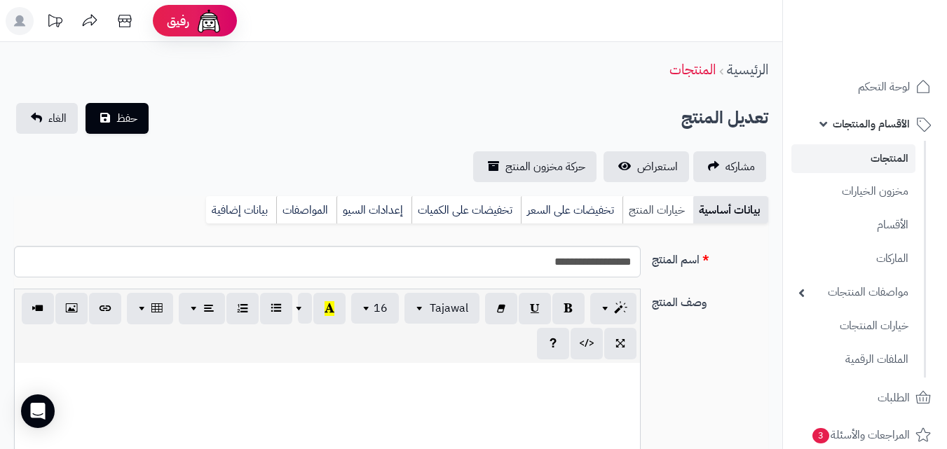
click at [652, 207] on link "خيارات المنتج" at bounding box center [658, 210] width 71 height 28
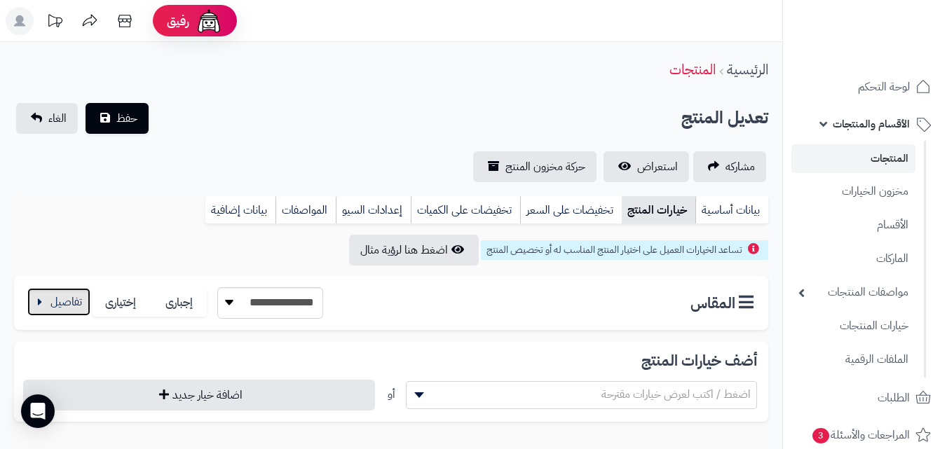
click at [66, 299] on button "button" at bounding box center [58, 302] width 63 height 28
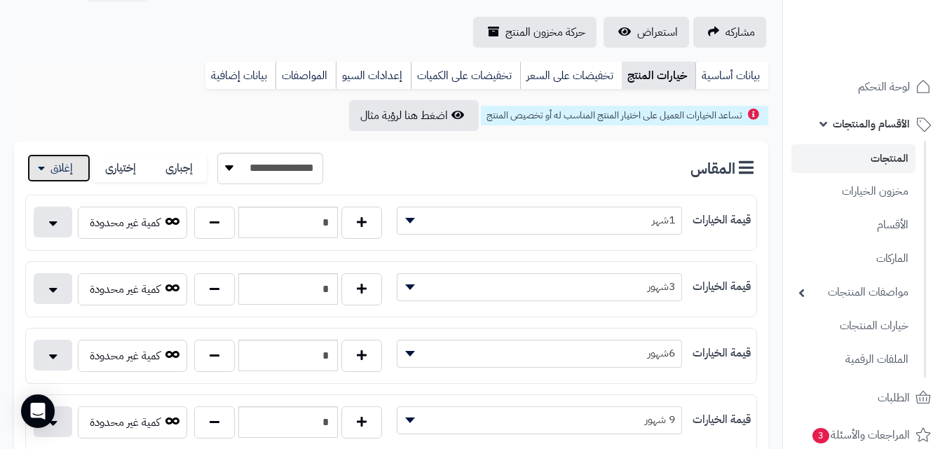
scroll to position [140, 0]
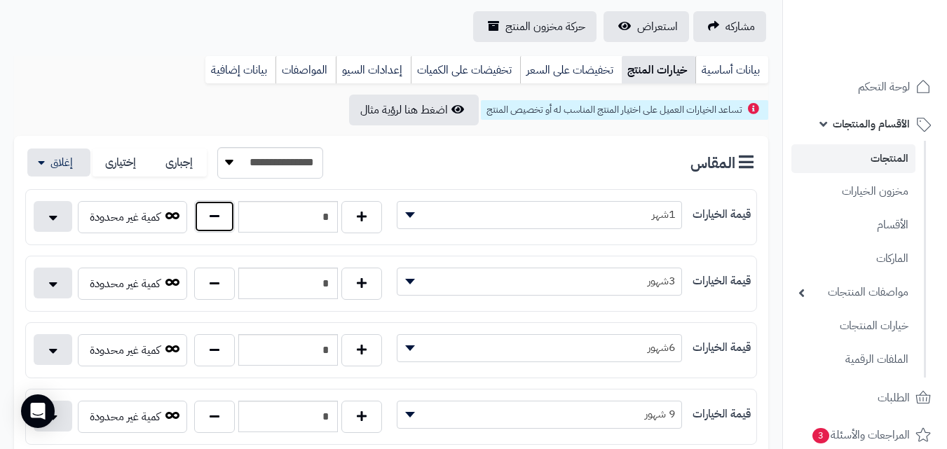
click at [203, 219] on button "button" at bounding box center [214, 217] width 41 height 32
type input "*"
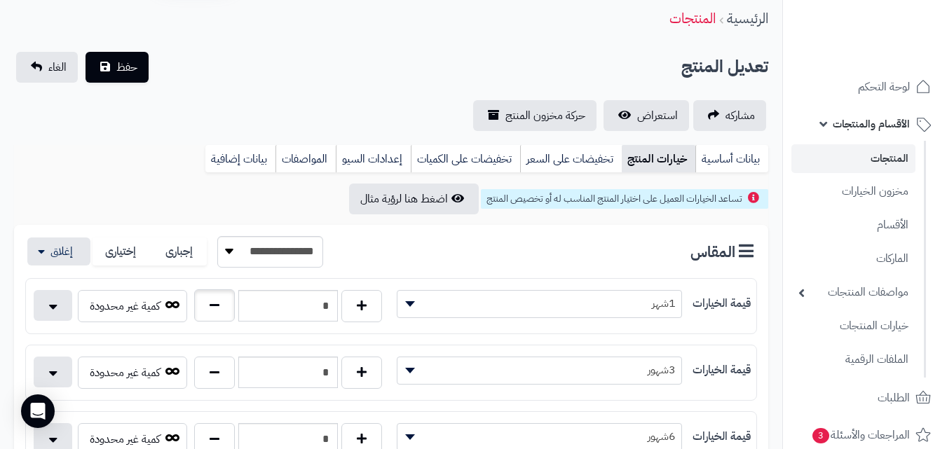
scroll to position [0, 0]
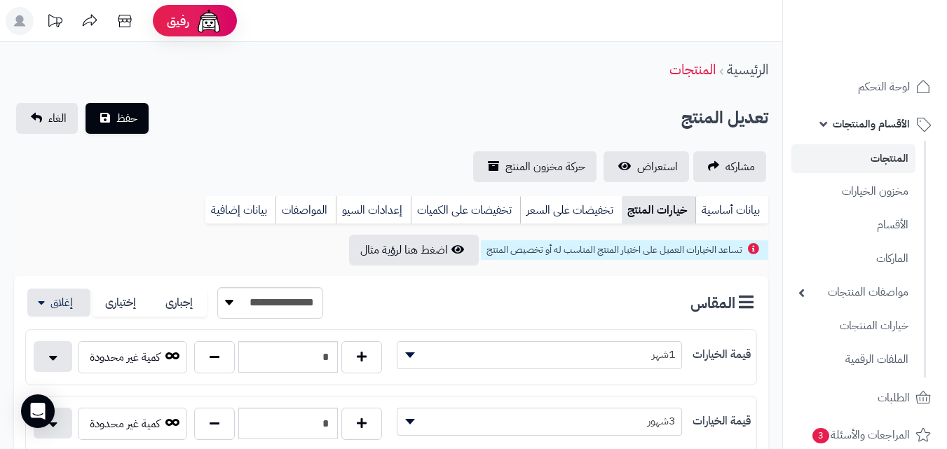
click at [114, 138] on div "**********" at bounding box center [391, 142] width 782 height 79
click at [118, 128] on button "حفظ" at bounding box center [117, 117] width 63 height 31
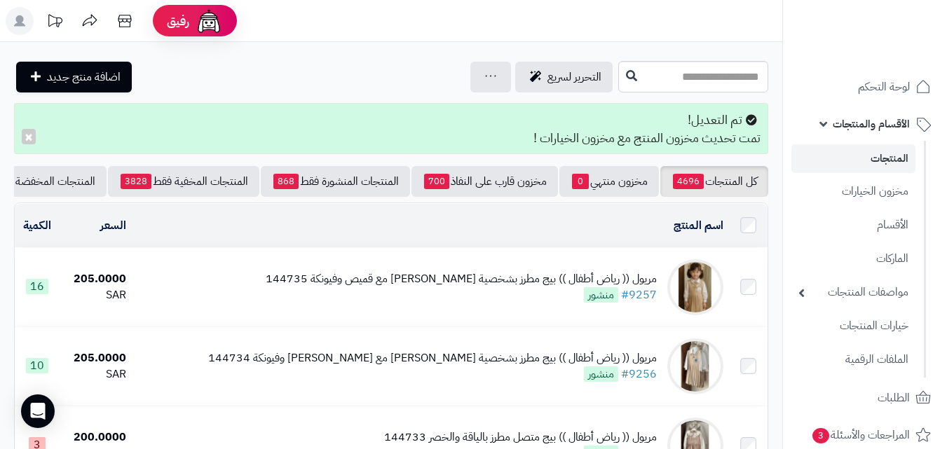
click at [940, 227] on li "الأقسام والمنتجات المنتجات مخزون الخيارات الأقسام الماركات مواصفات المنتجات موا…" at bounding box center [865, 242] width 164 height 271
